Goal: Communication & Community: Ask a question

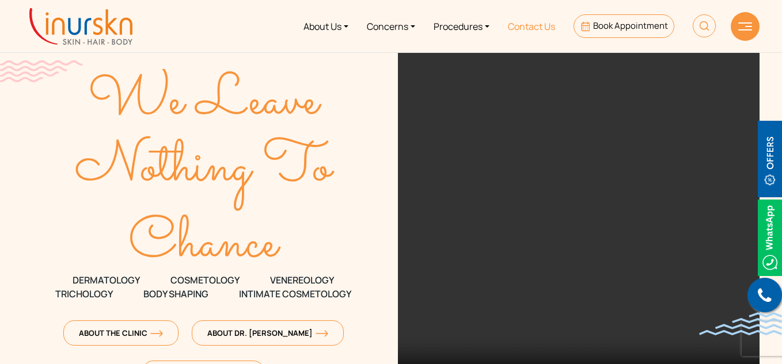
click at [534, 28] on link "Contact Us" at bounding box center [531, 26] width 66 height 43
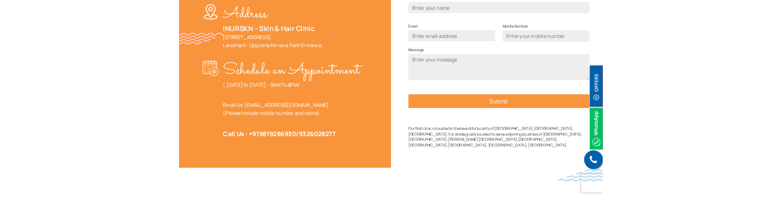
scroll to position [403, 0]
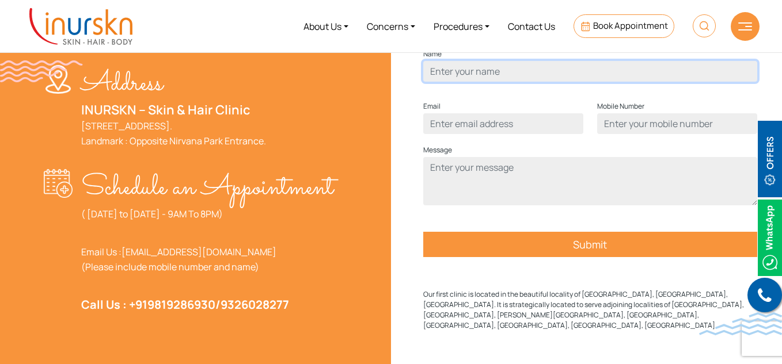
click at [512, 82] on input "Contact form" at bounding box center [590, 71] width 334 height 21
type input "test test"
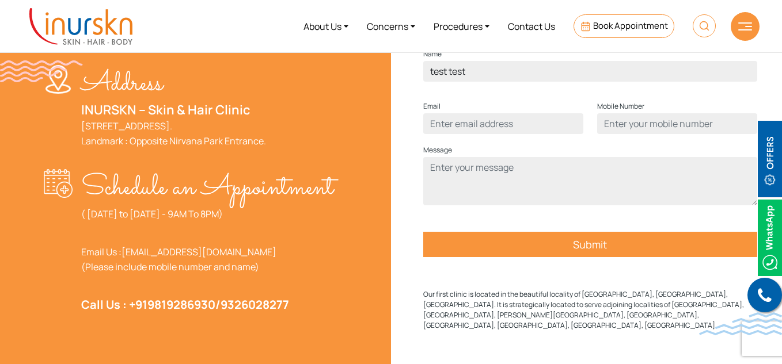
type input "test@g.com"
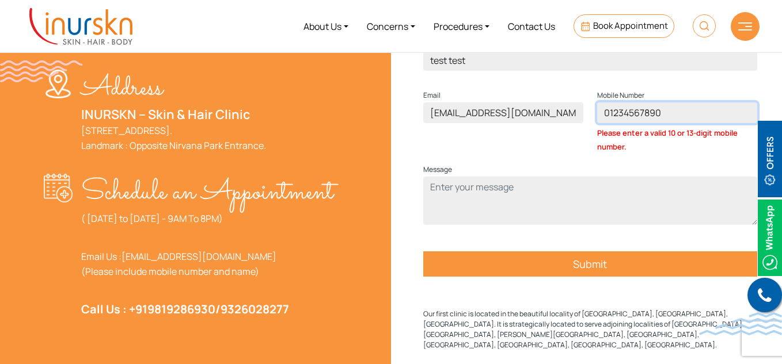
click at [676, 123] on input "01234567890" at bounding box center [677, 112] width 160 height 21
drag, startPoint x: 619, startPoint y: 128, endPoint x: 596, endPoint y: 130, distance: 22.6
click at [597, 123] on input "01234567890" at bounding box center [677, 112] width 160 height 21
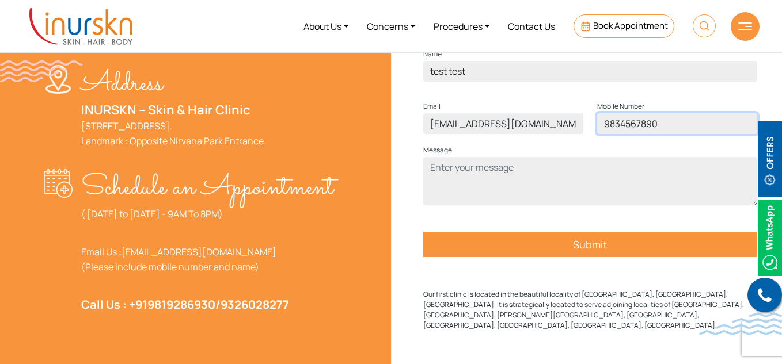
type input "9834567890"
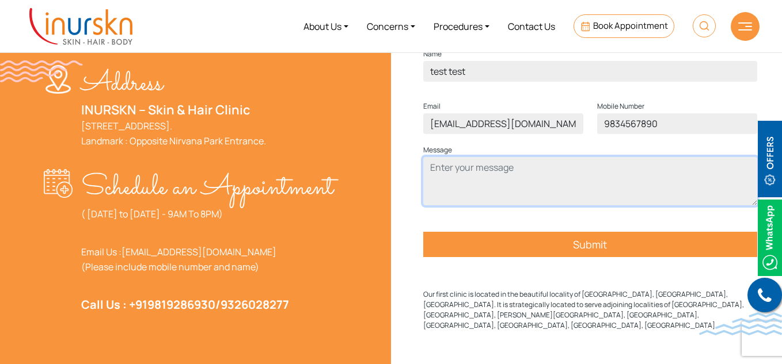
click at [513, 206] on textarea "Contact form" at bounding box center [590, 181] width 334 height 48
type textarea "test"
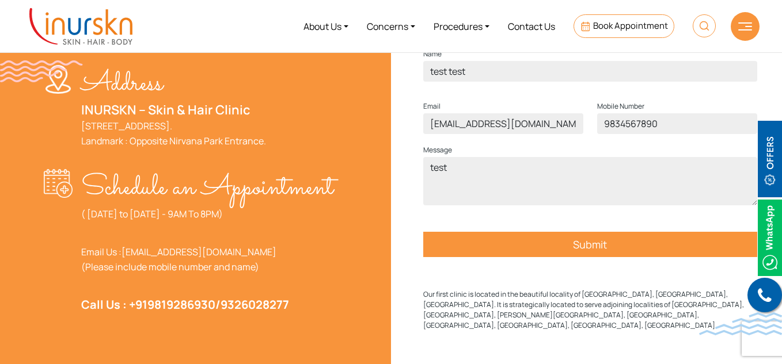
click at [570, 257] on input "Submit" at bounding box center [590, 244] width 334 height 25
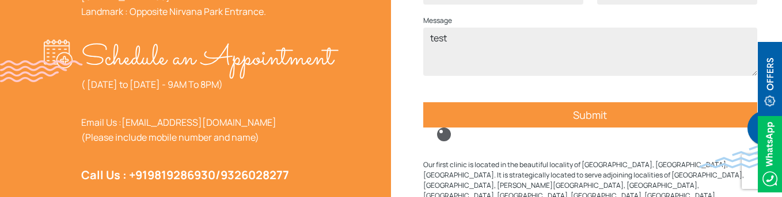
scroll to position [576, 0]
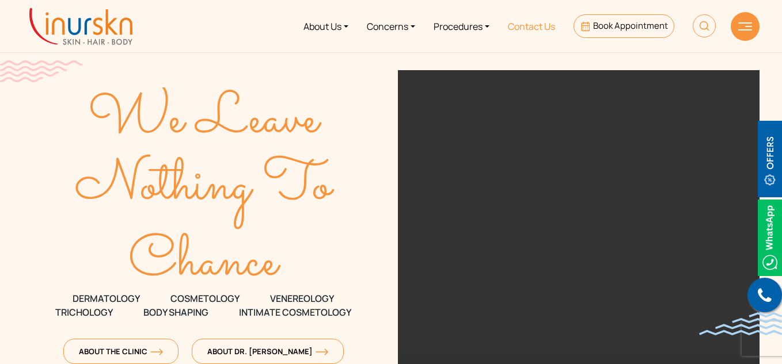
click at [539, 26] on link "Contact Us" at bounding box center [531, 26] width 66 height 43
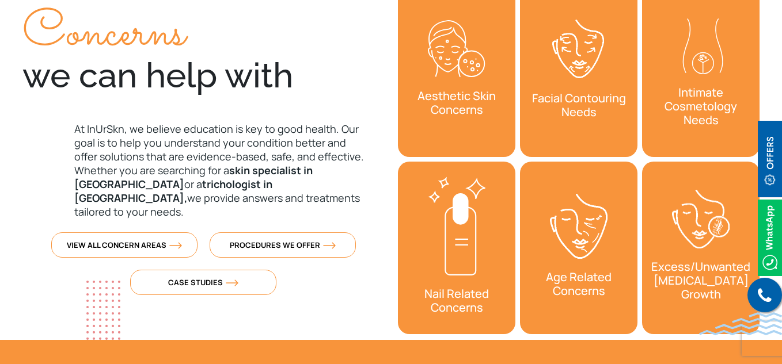
scroll to position [576, 0]
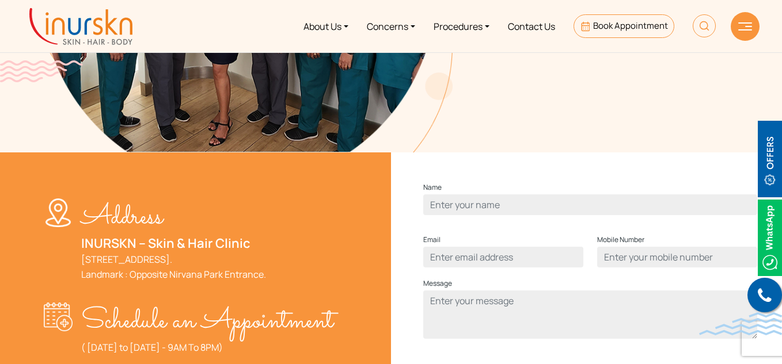
drag, startPoint x: 84, startPoint y: 25, endPoint x: 119, endPoint y: 14, distance: 36.1
click at [84, 25] on img at bounding box center [80, 26] width 103 height 37
